Goal: Task Accomplishment & Management: Manage account settings

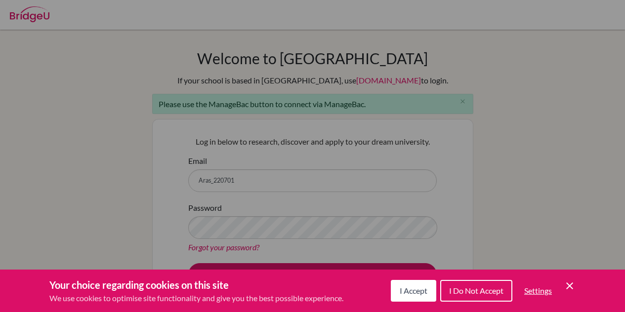
scroll to position [14, 0]
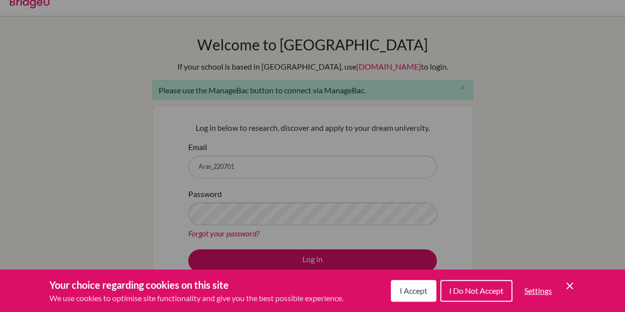
click at [565, 280] on icon "Cookie Control Close Icon" at bounding box center [570, 286] width 12 height 12
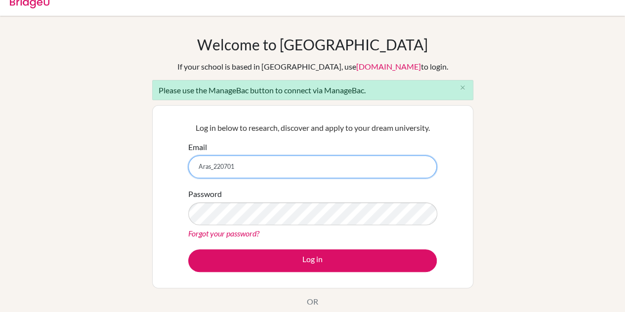
click at [361, 177] on input "Aras_220701" at bounding box center [312, 167] width 249 height 23
type input "[EMAIL_ADDRESS][DOMAIN_NAME]"
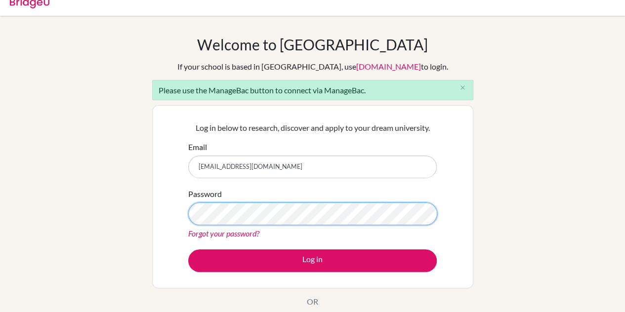
click at [188, 250] on button "Log in" at bounding box center [312, 261] width 249 height 23
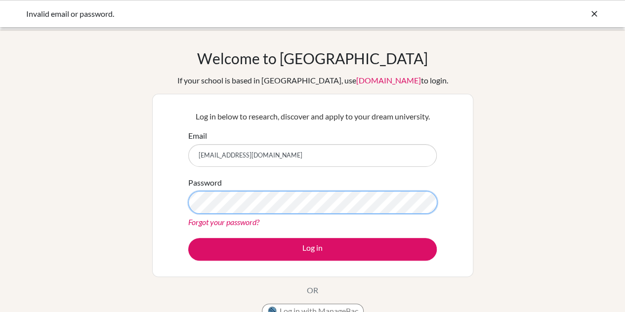
click at [188, 238] on button "Log in" at bounding box center [312, 249] width 249 height 23
